Goal: Transaction & Acquisition: Purchase product/service

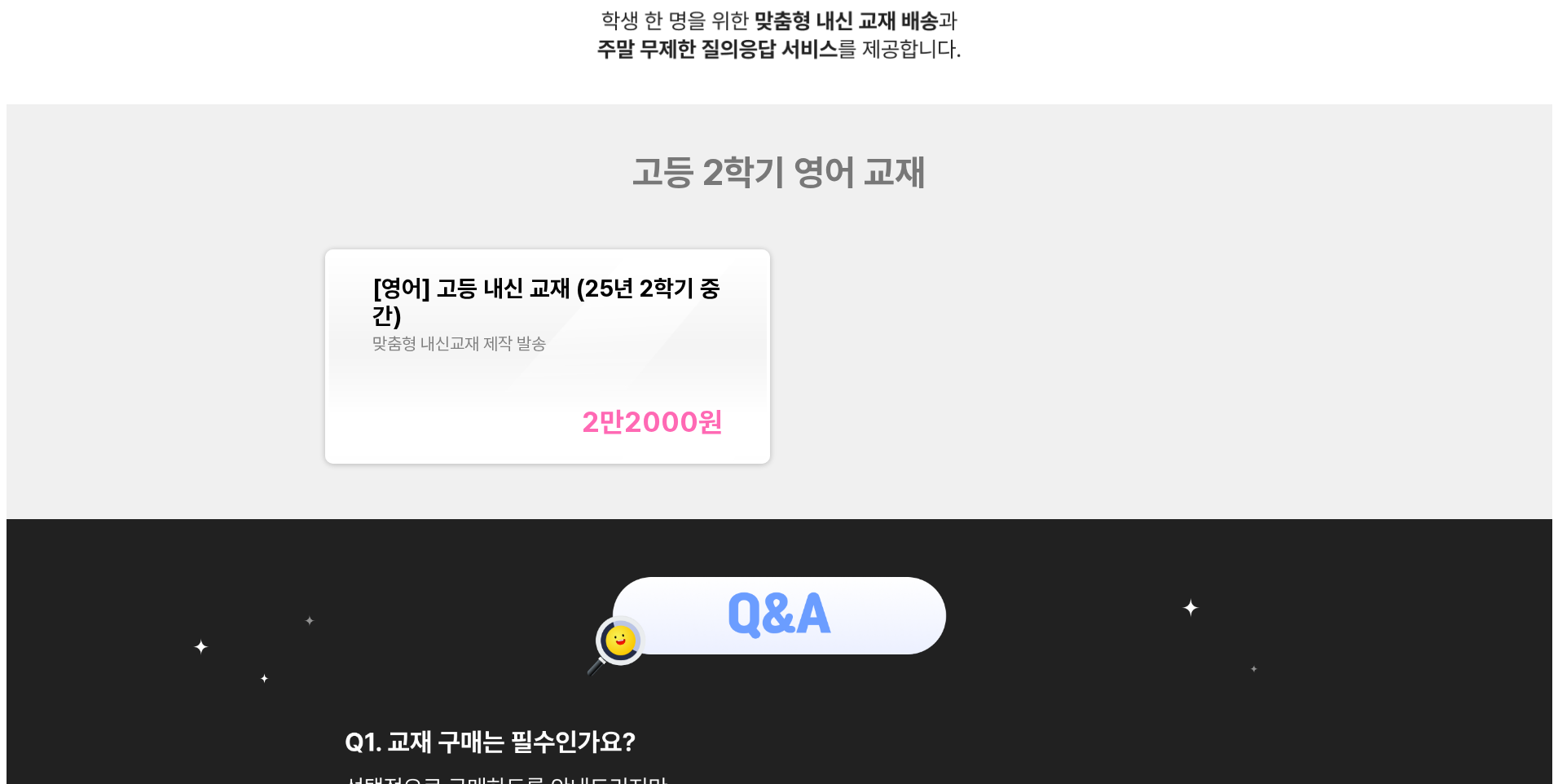
scroll to position [733, 0]
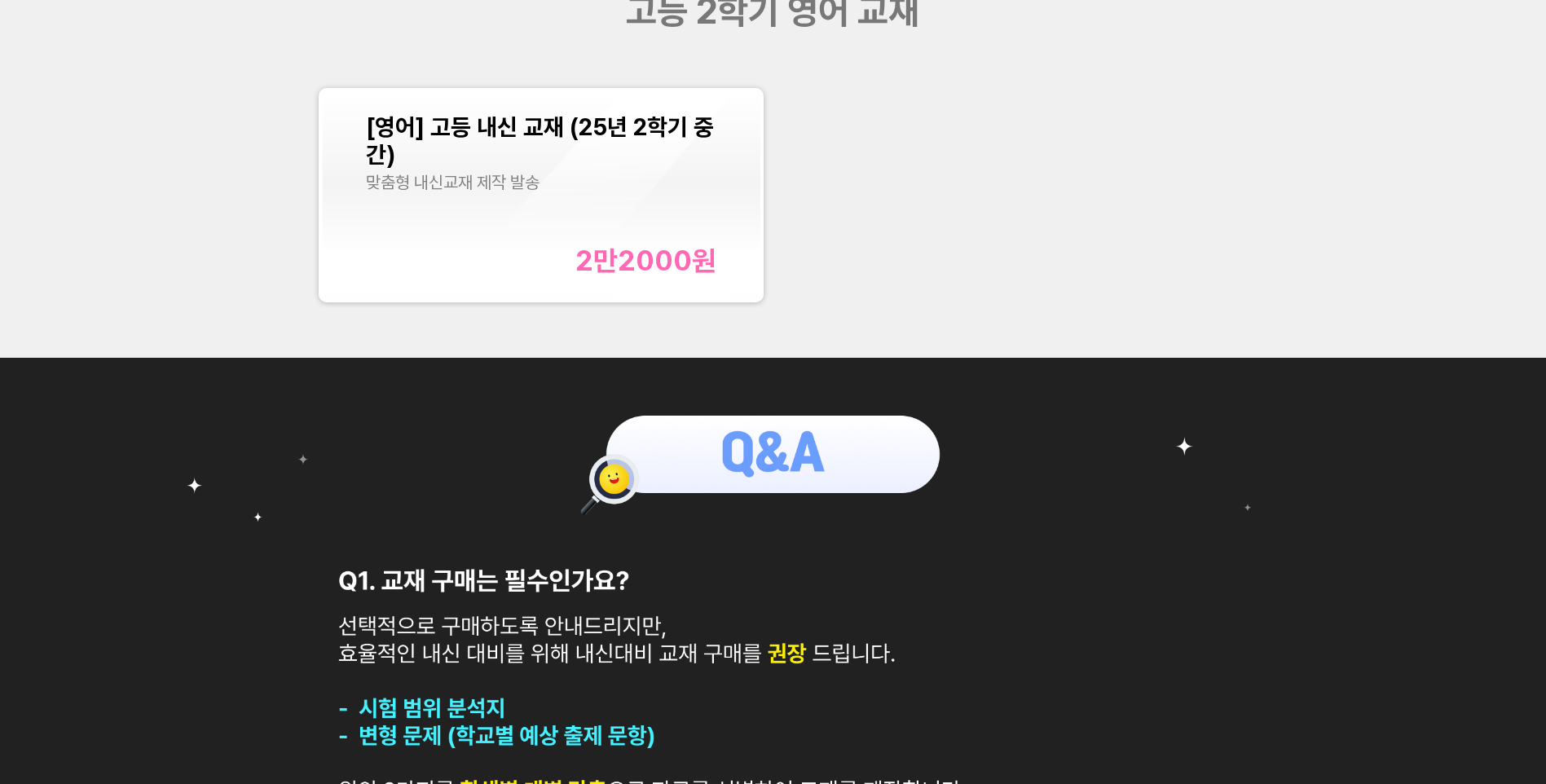
click at [538, 155] on div "[영어] 고등 내신 교재 (25년 2학기 중간)" at bounding box center [542, 141] width 352 height 55
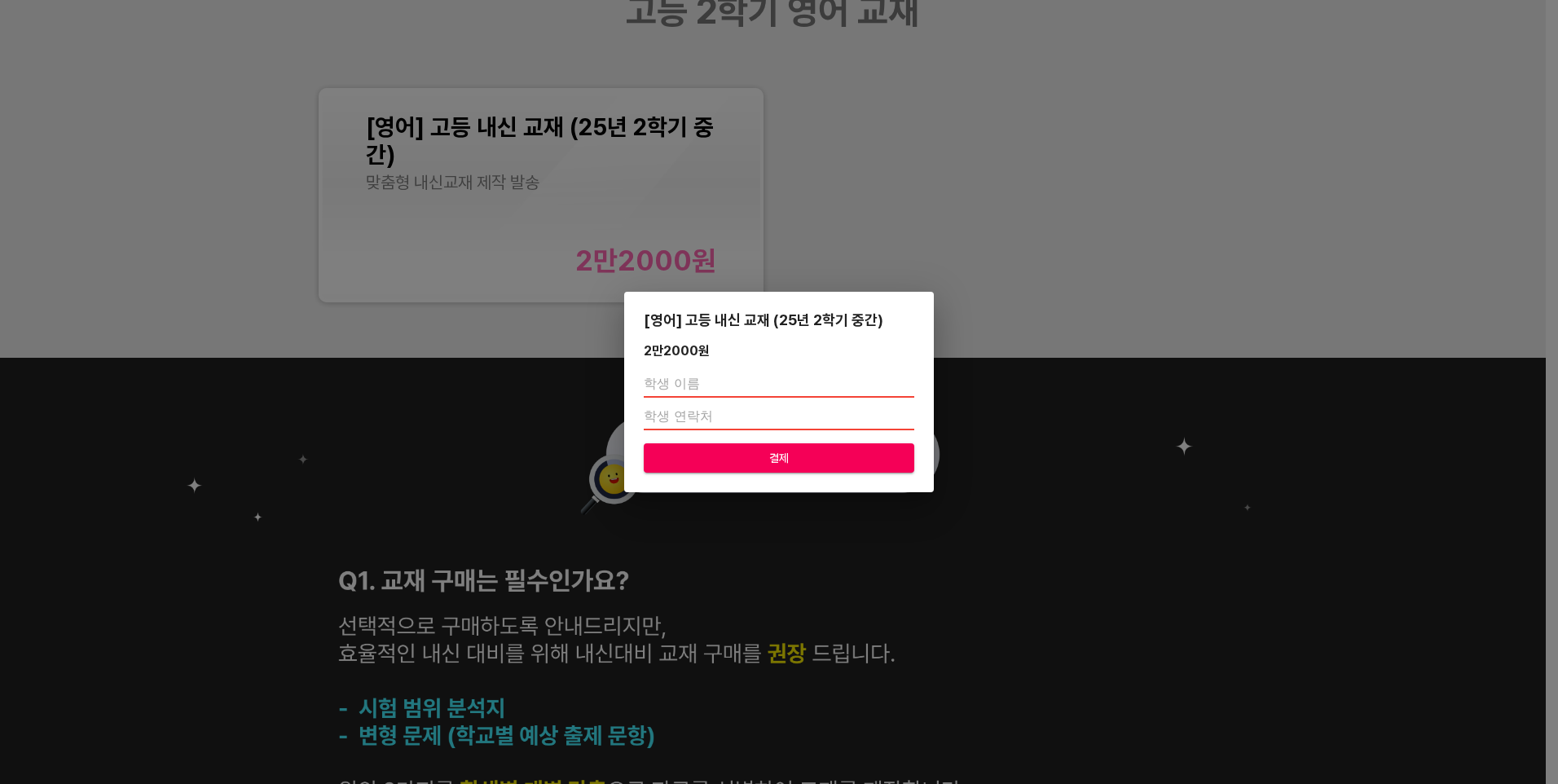
drag, startPoint x: 846, startPoint y: 380, endPoint x: 825, endPoint y: 391, distance: 23.7
click at [846, 380] on input "text" at bounding box center [779, 385] width 271 height 26
type input "신하빈"
drag, startPoint x: 907, startPoint y: 332, endPoint x: 655, endPoint y: 55, distance: 374.5
click at [906, 331] on div "[영어] 고등 내신 교재 (25년 2학기 중간) 2만2000 원 신하빈 결제" at bounding box center [779, 392] width 309 height 202
